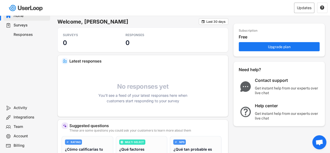
click at [307, 7] on div "Updates" at bounding box center [304, 8] width 15 height 4
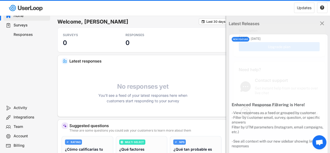
click at [323, 22] on div "Latest Releases " at bounding box center [278, 24] width 104 height 16
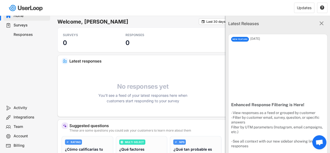
click at [314, 23] on div "Latest Releases " at bounding box center [278, 24] width 104 height 16
click at [320, 25] on text "" at bounding box center [322, 23] width 4 height 7
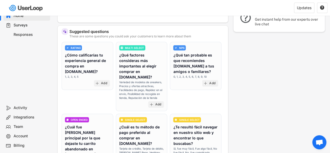
scroll to position [93, 0]
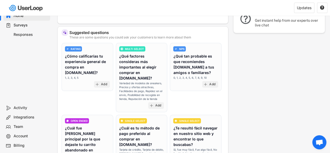
click at [23, 135] on div "Account" at bounding box center [31, 135] width 34 height 5
select select ""es""
select select ""1_week""
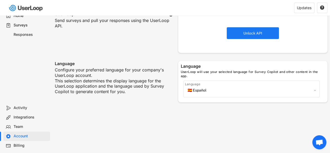
scroll to position [200, 0]
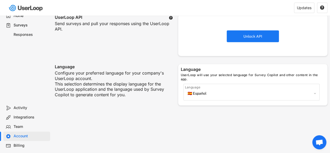
select select ""PLACEHOLDER_1427118222253""
